Goal: Go to known website: Access a specific website the user already knows

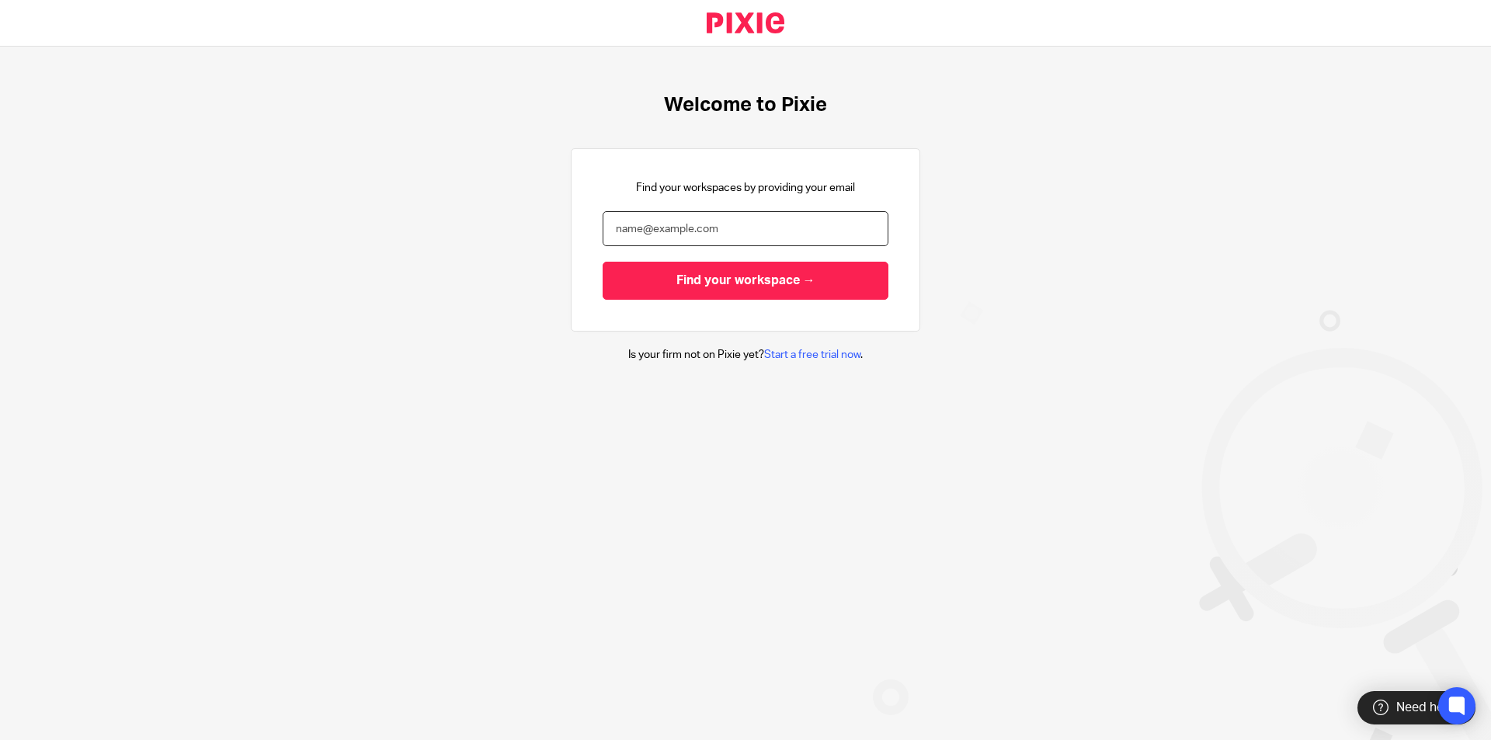
click at [646, 221] on input "email" at bounding box center [746, 228] width 286 height 35
paste input "[EMAIL_ADDRESS][DOMAIN_NAME]"
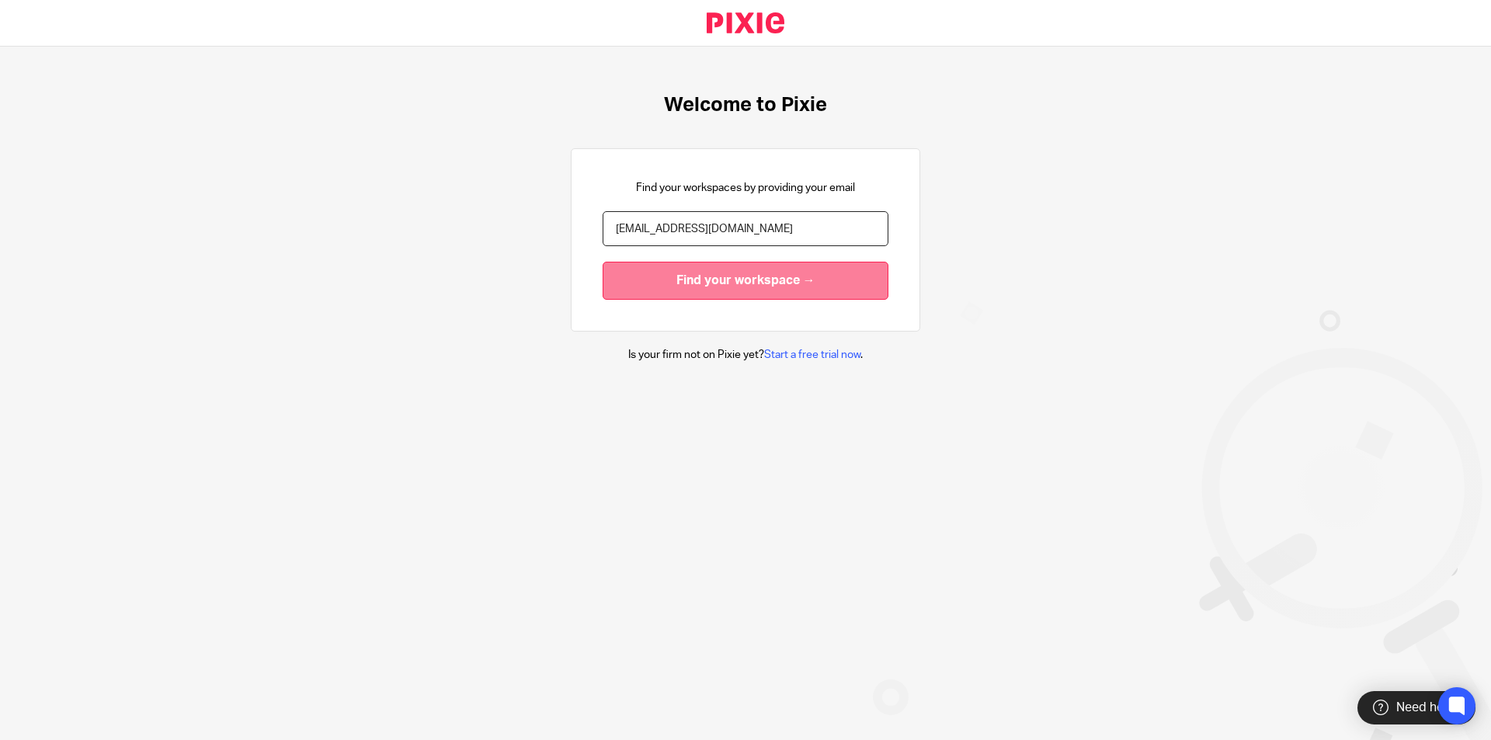
type input "[EMAIL_ADDRESS][DOMAIN_NAME]"
click at [670, 275] on input "Find your workspace →" at bounding box center [746, 281] width 286 height 38
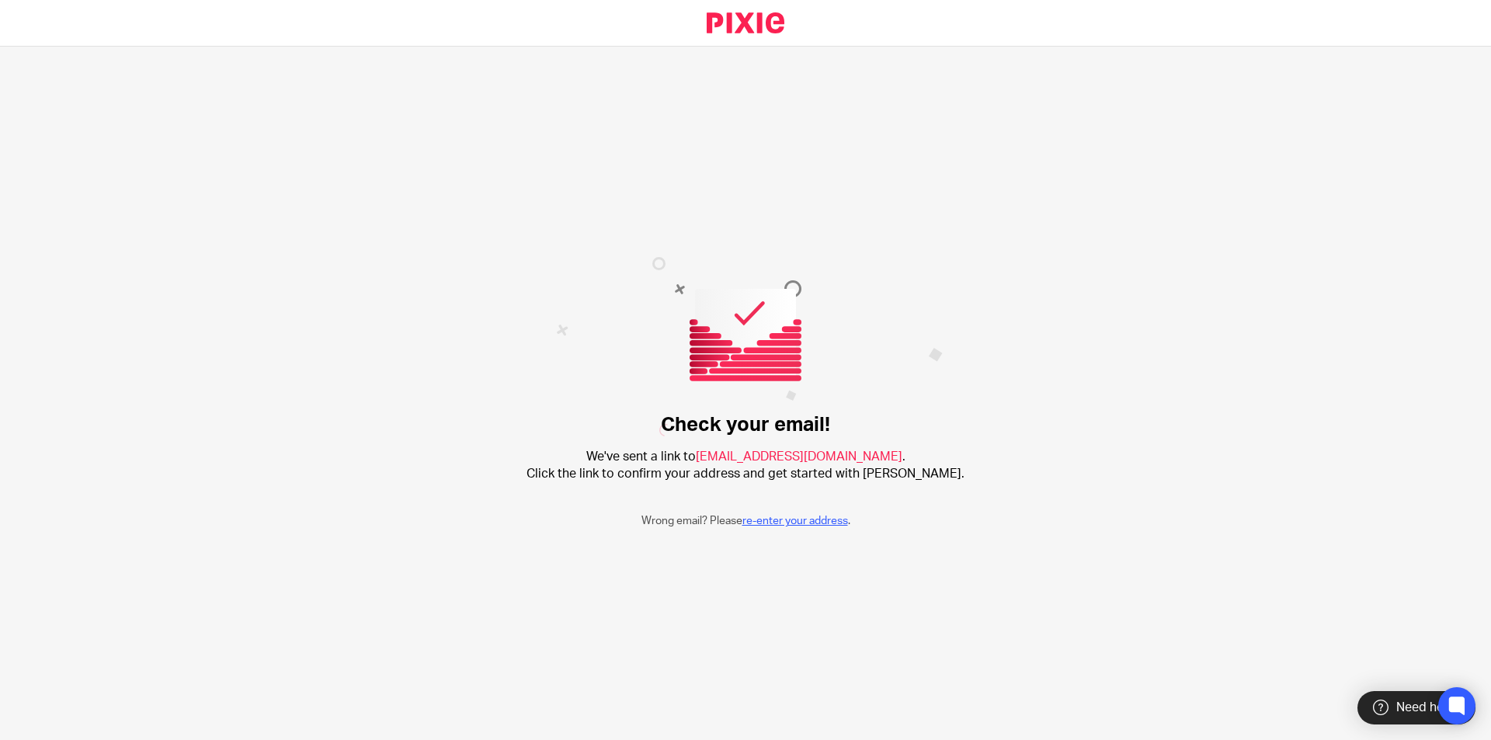
click at [812, 524] on link "re-enter your address" at bounding box center [796, 521] width 106 height 11
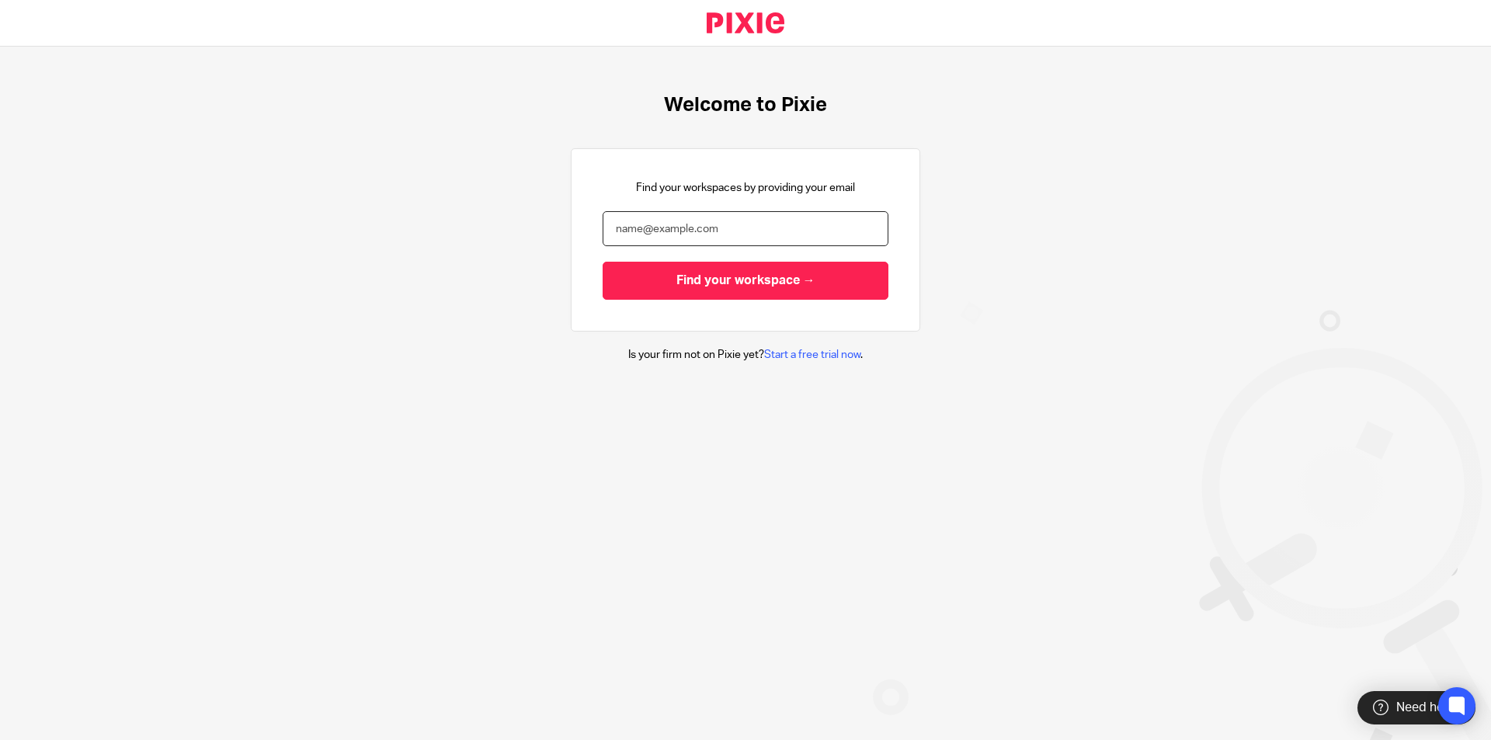
click at [670, 231] on input "email" at bounding box center [746, 228] width 286 height 35
paste input "[EMAIL_ADDRESS][DOMAIN_NAME]"
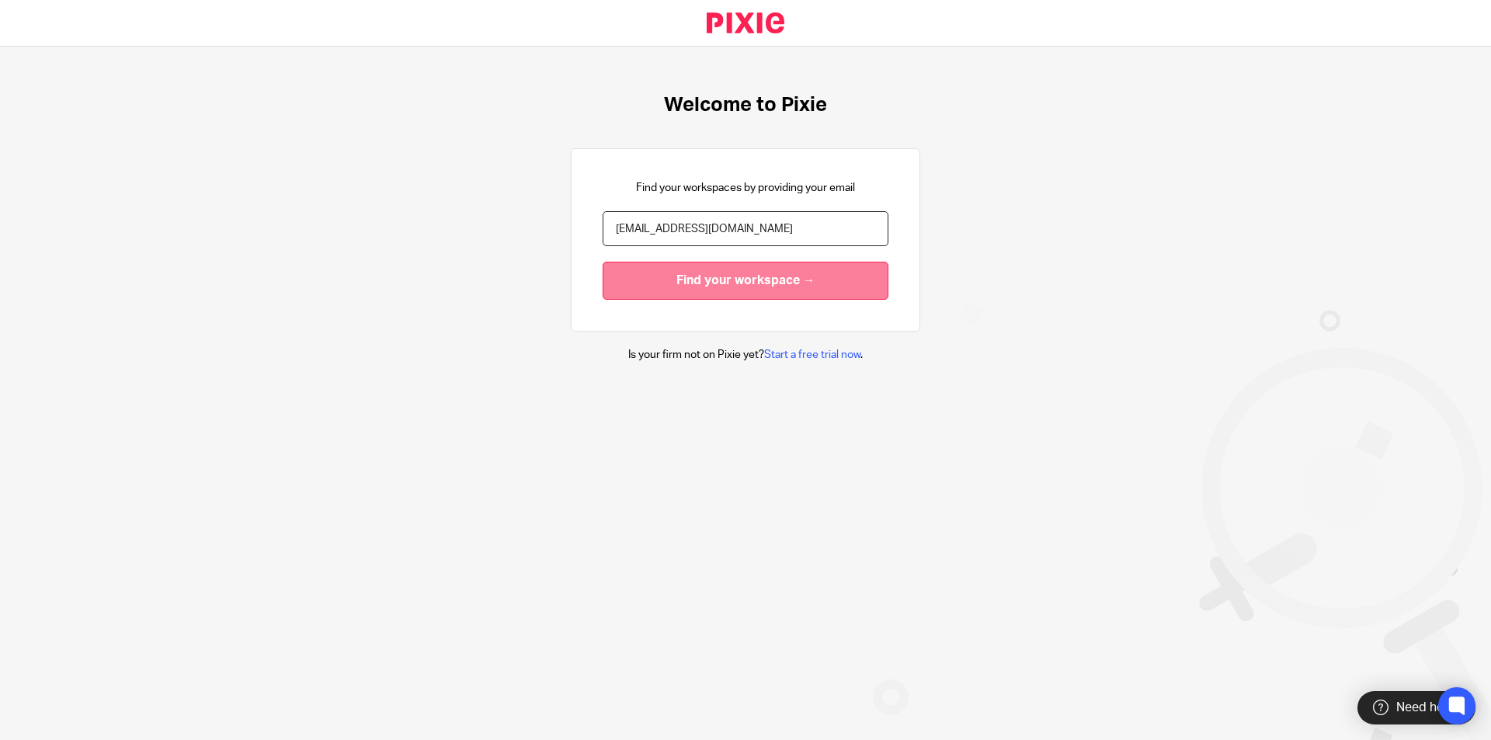
type input "[EMAIL_ADDRESS][DOMAIN_NAME]"
click at [701, 277] on input "Find your workspace →" at bounding box center [746, 281] width 286 height 38
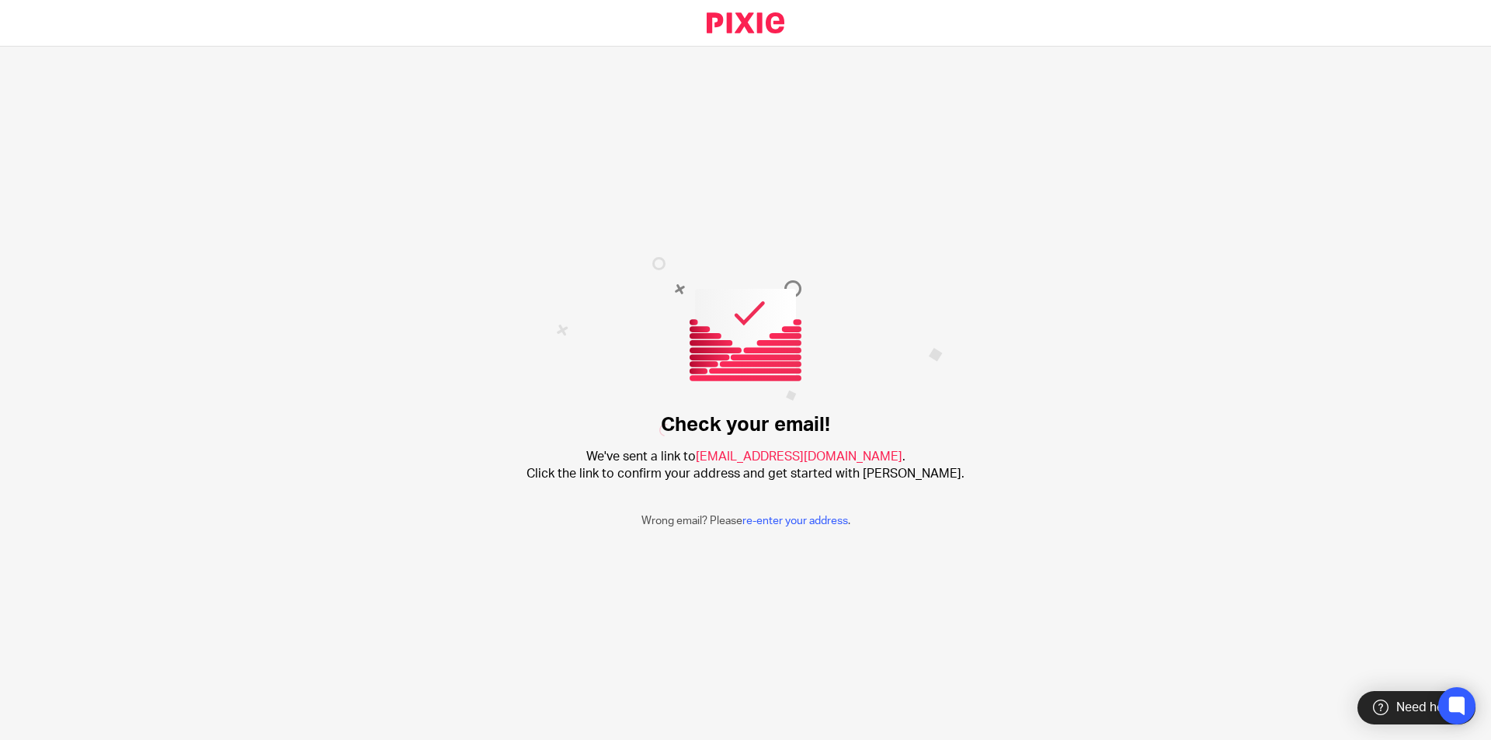
click at [654, 264] on img at bounding box center [749, 346] width 387 height 179
click at [785, 518] on link "re-enter your address" at bounding box center [796, 521] width 106 height 11
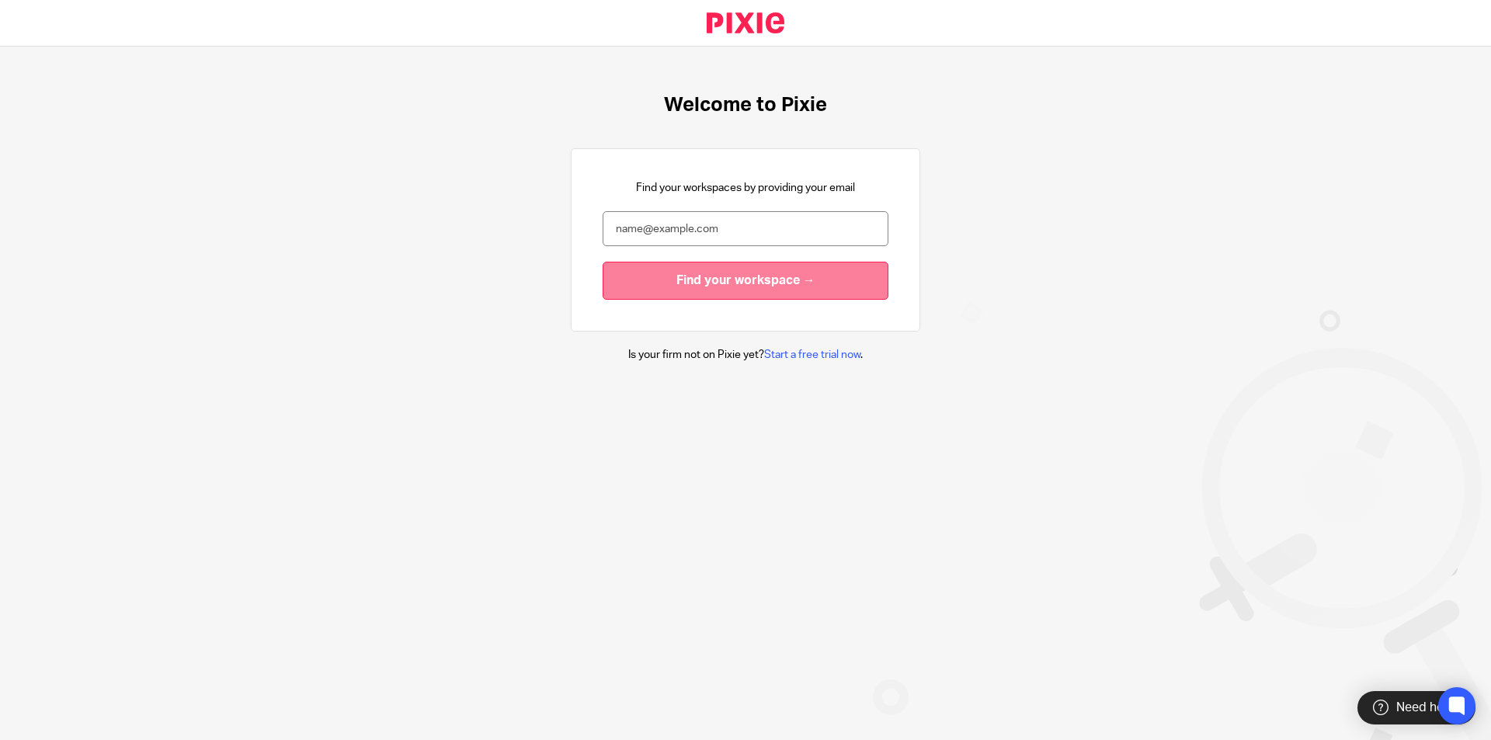
click at [753, 284] on input "Find your workspace →" at bounding box center [746, 281] width 286 height 38
click at [725, 267] on input "Find your workspace →" at bounding box center [746, 281] width 286 height 38
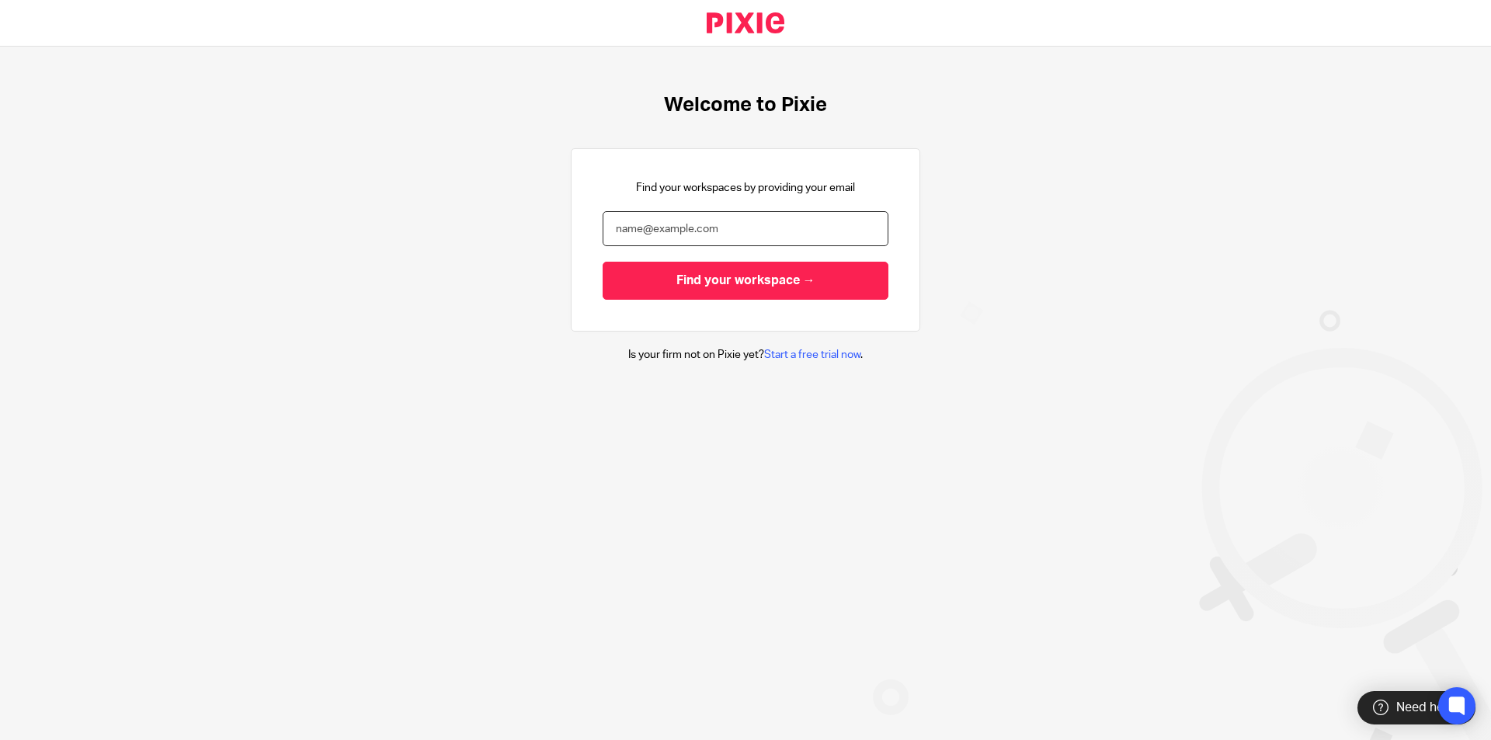
click at [643, 224] on input "email" at bounding box center [746, 228] width 286 height 35
click at [638, 227] on input "email" at bounding box center [746, 228] width 286 height 35
paste input "[EMAIL_ADDRESS][DOMAIN_NAME]"
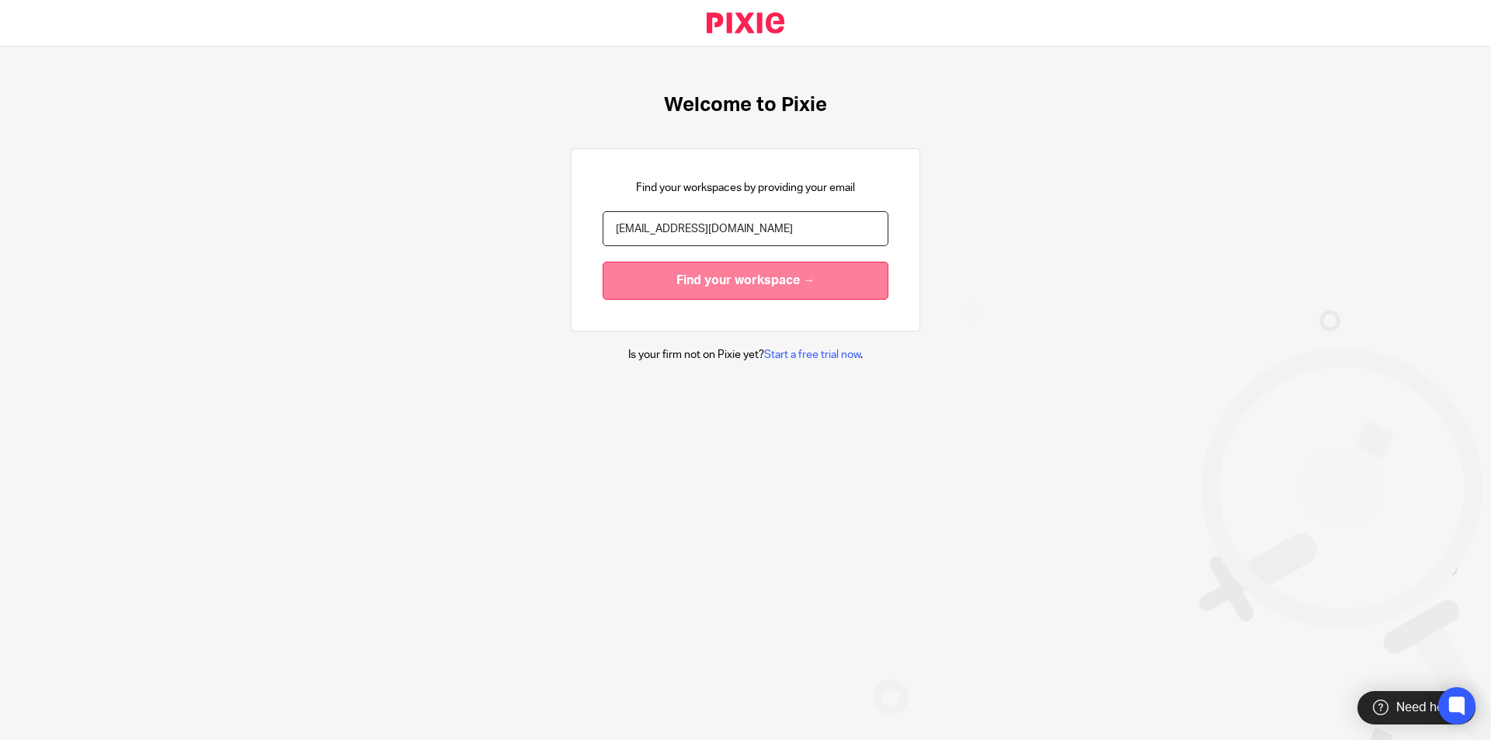
type input "[EMAIL_ADDRESS][DOMAIN_NAME]"
click at [683, 284] on input "Find your workspace →" at bounding box center [746, 281] width 286 height 38
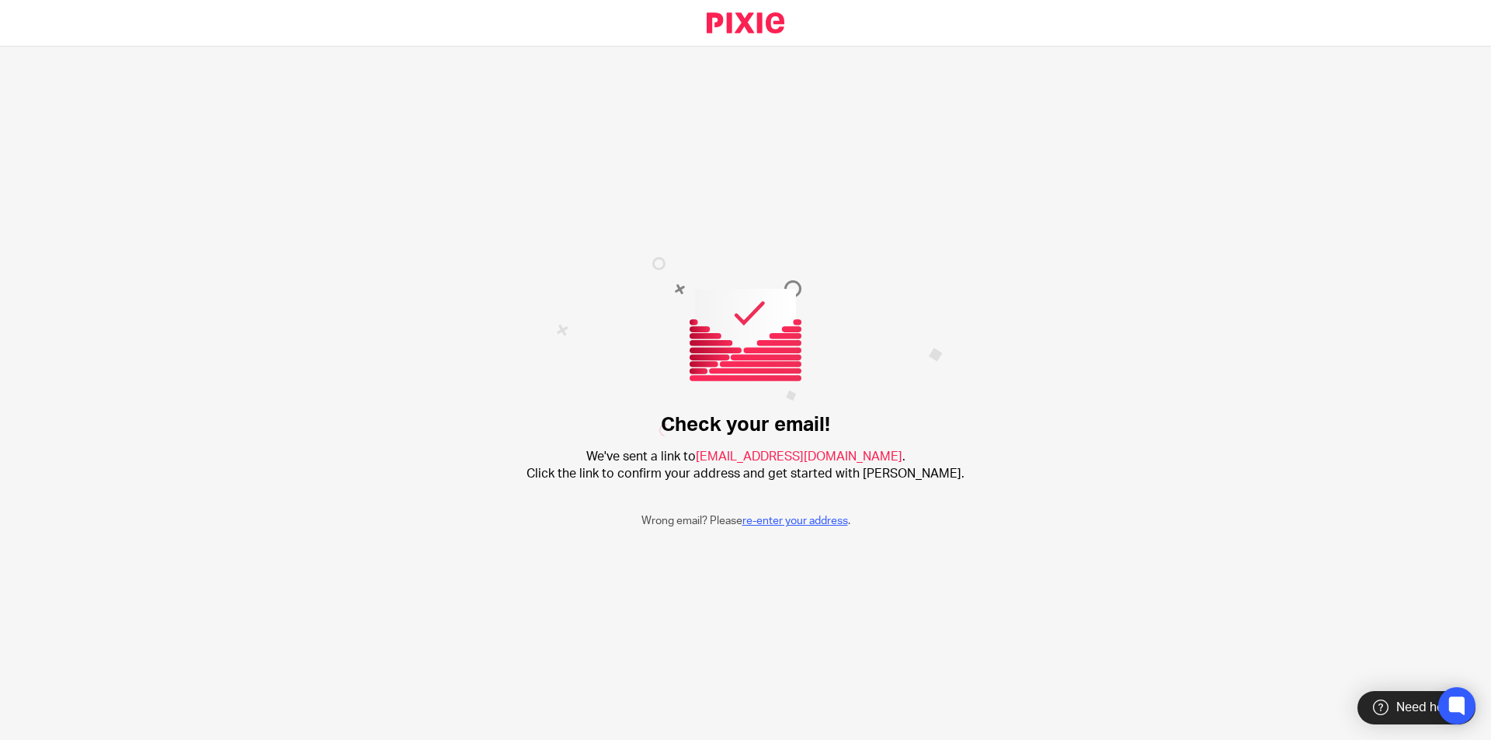
click at [797, 526] on link "re-enter your address" at bounding box center [796, 521] width 106 height 11
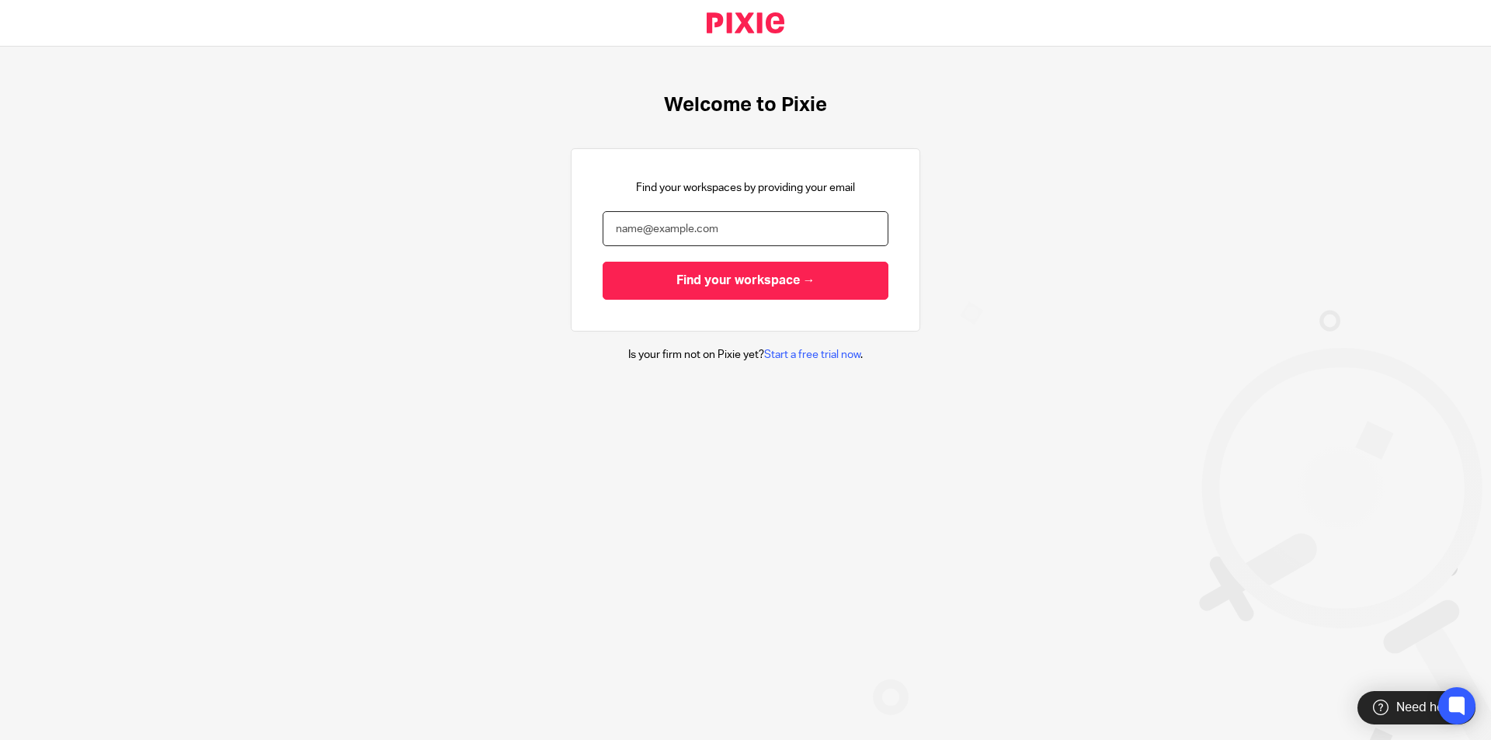
click at [705, 228] on input "email" at bounding box center [746, 228] width 286 height 35
paste input "[EMAIL_ADDRESS][DOMAIN_NAME]"
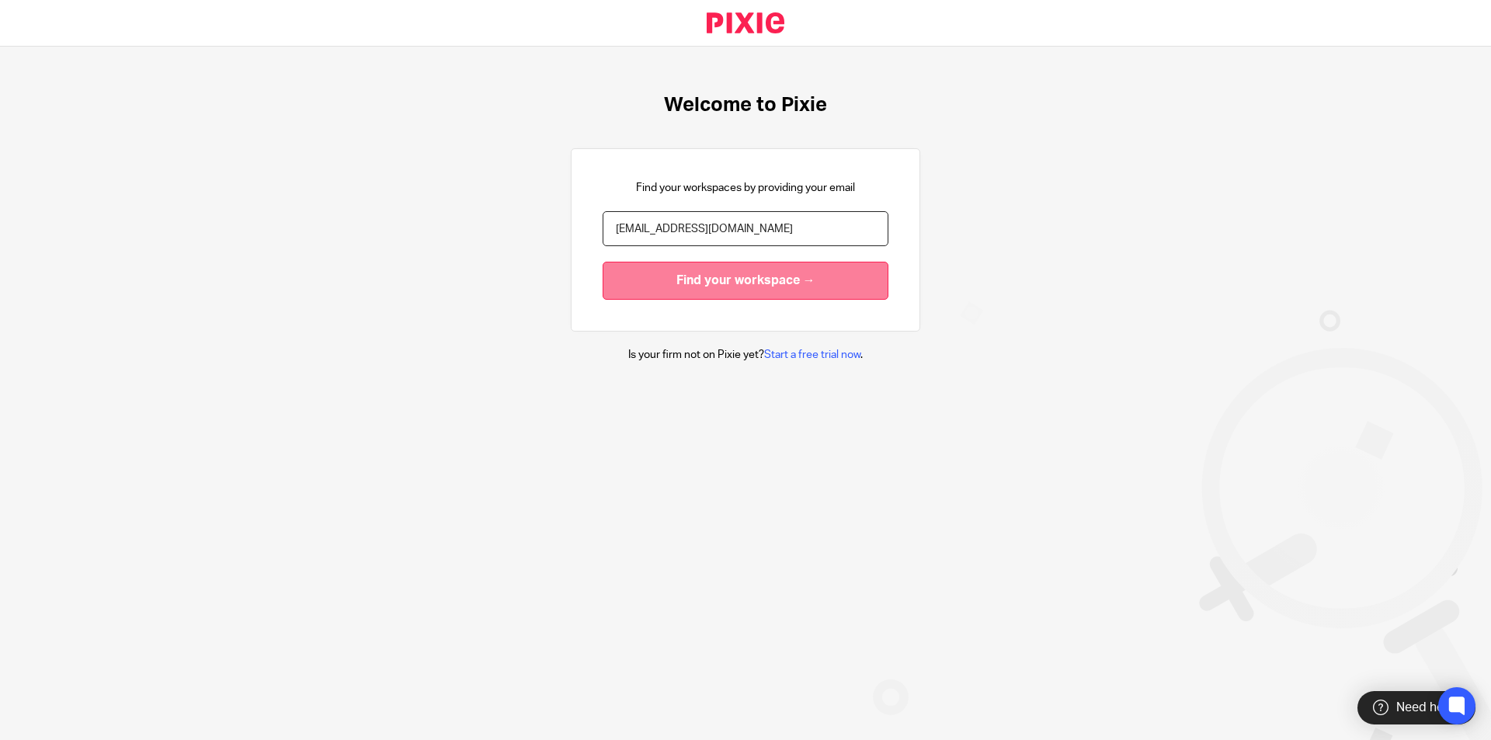
type input "[EMAIL_ADDRESS][DOMAIN_NAME]"
click at [767, 277] on input "Find your workspace →" at bounding box center [746, 281] width 286 height 38
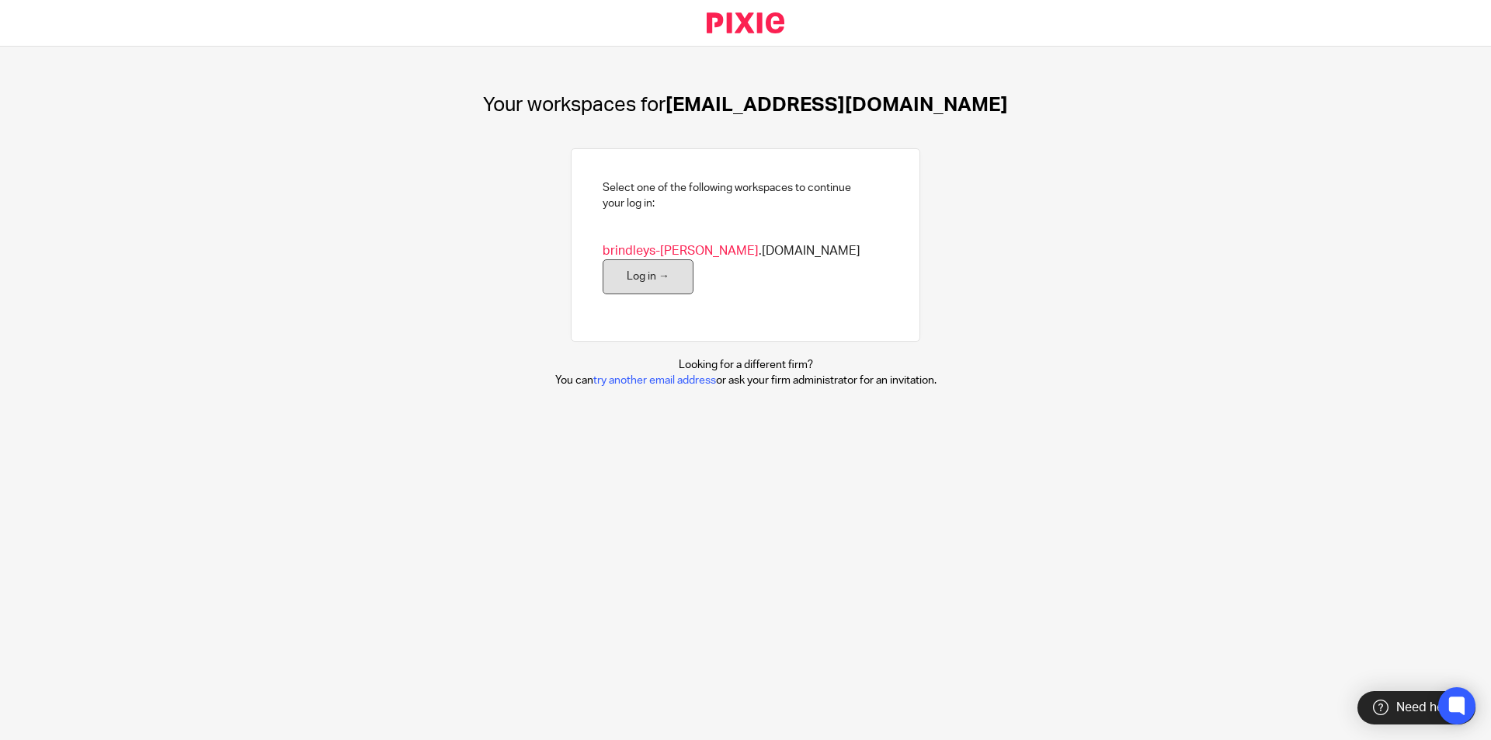
click at [694, 264] on link "Log in →" at bounding box center [648, 276] width 91 height 35
